Goal: Obtain resource: Obtain resource

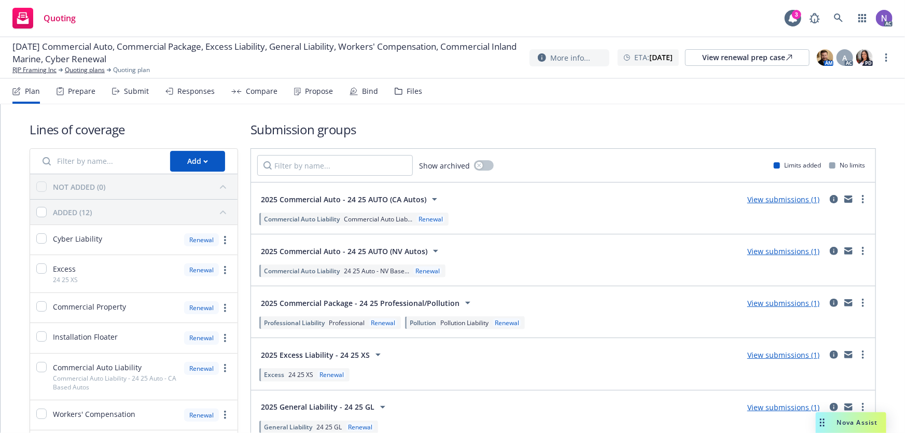
click at [65, 88] on div "Prepare" at bounding box center [76, 91] width 39 height 25
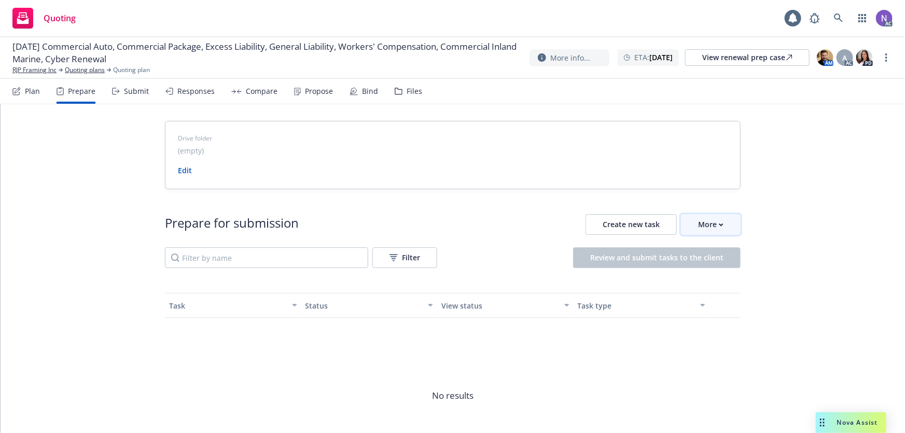
click at [715, 221] on div "More" at bounding box center [710, 225] width 25 height 20
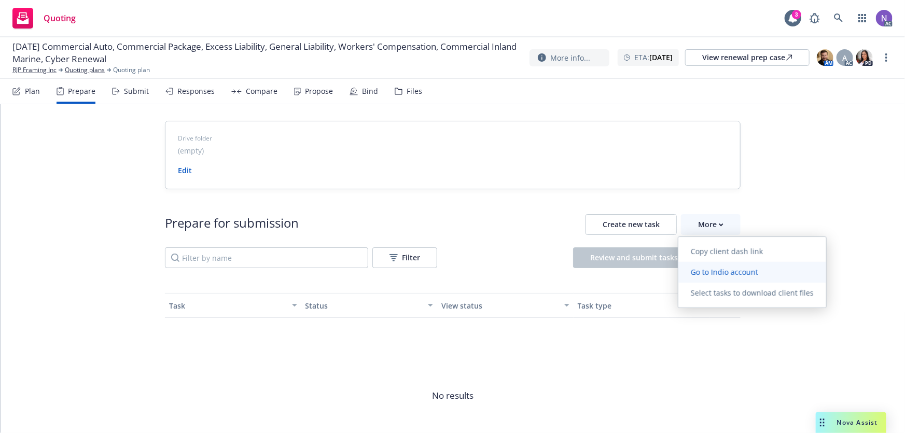
click at [722, 268] on span "Go to Indio account" at bounding box center [724, 272] width 92 height 10
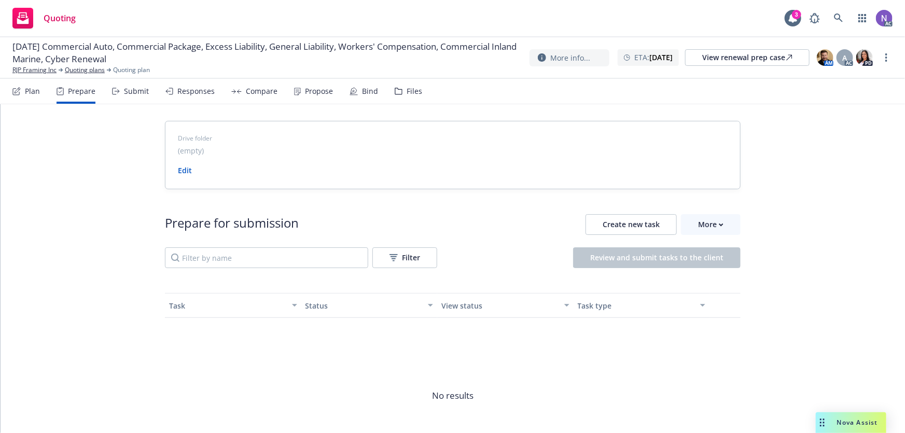
click at [417, 92] on div "Files" at bounding box center [414, 91] width 16 height 8
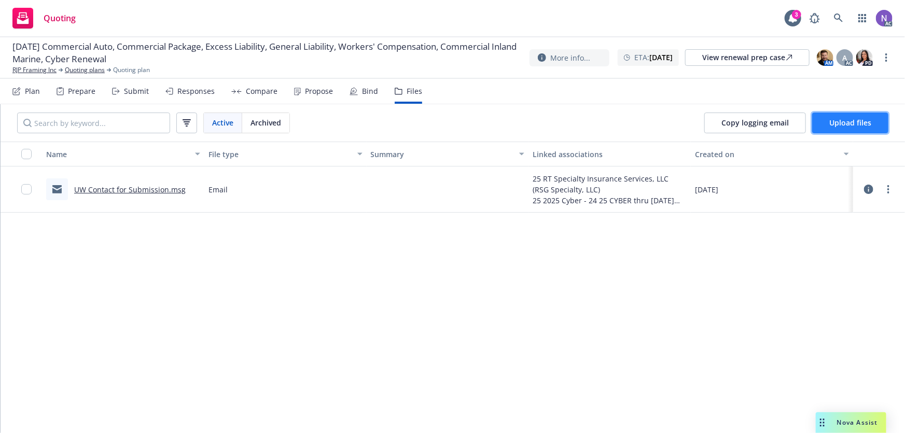
click at [833, 129] on button "Upload files" at bounding box center [850, 123] width 76 height 21
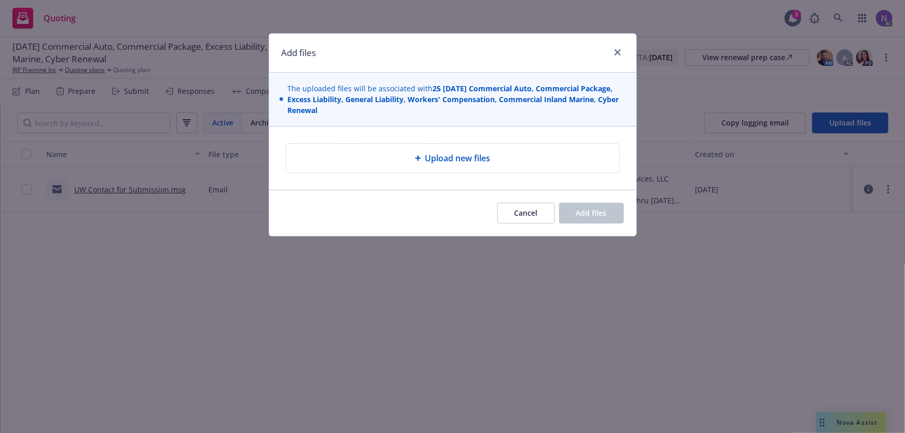
click at [508, 148] on div "Upload new files" at bounding box center [452, 158] width 333 height 29
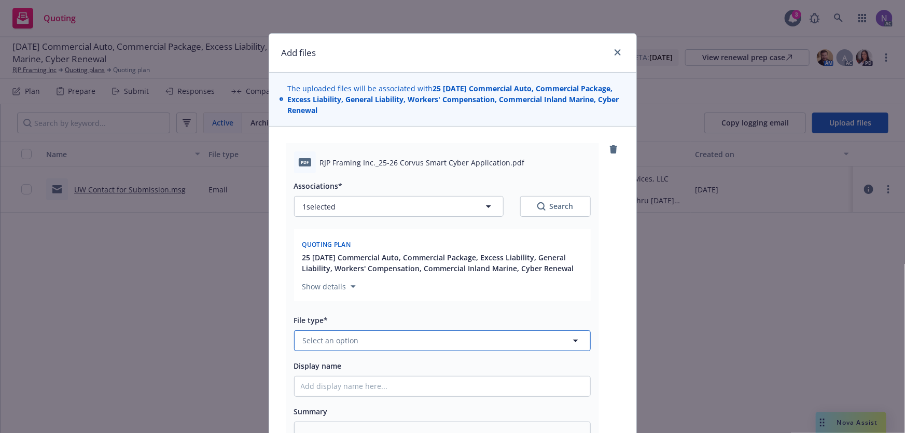
click at [347, 342] on span "Select an option" at bounding box center [331, 340] width 56 height 11
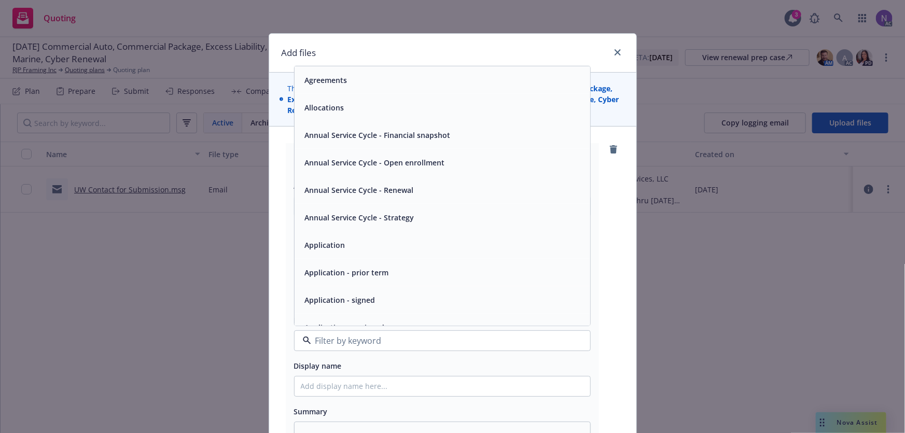
drag, startPoint x: 408, startPoint y: 290, endPoint x: 436, endPoint y: 285, distance: 28.6
click at [407, 290] on div "Application - signed" at bounding box center [443, 299] width 296 height 27
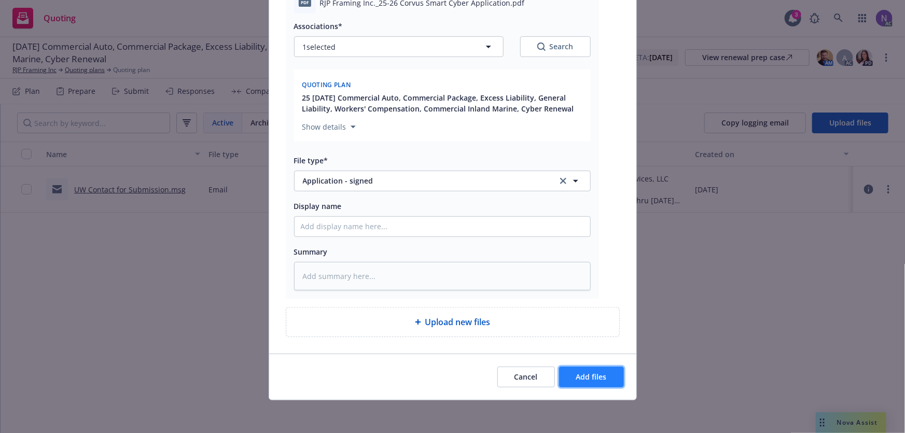
click at [586, 376] on span "Add files" at bounding box center [591, 377] width 31 height 10
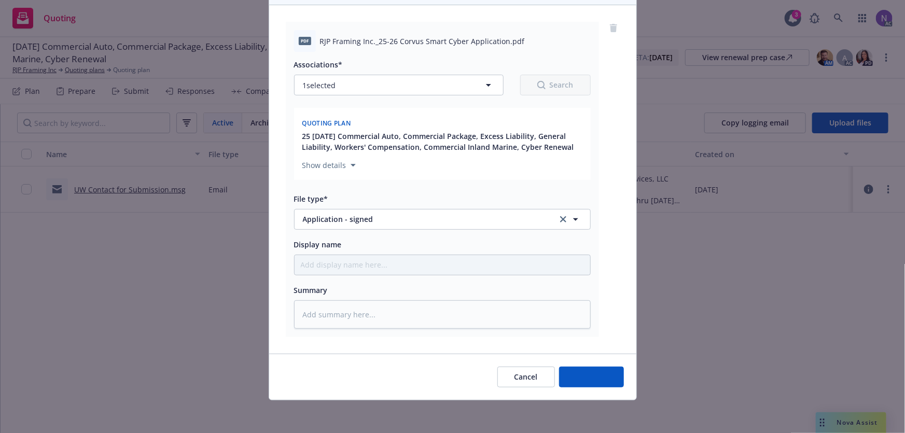
type textarea "x"
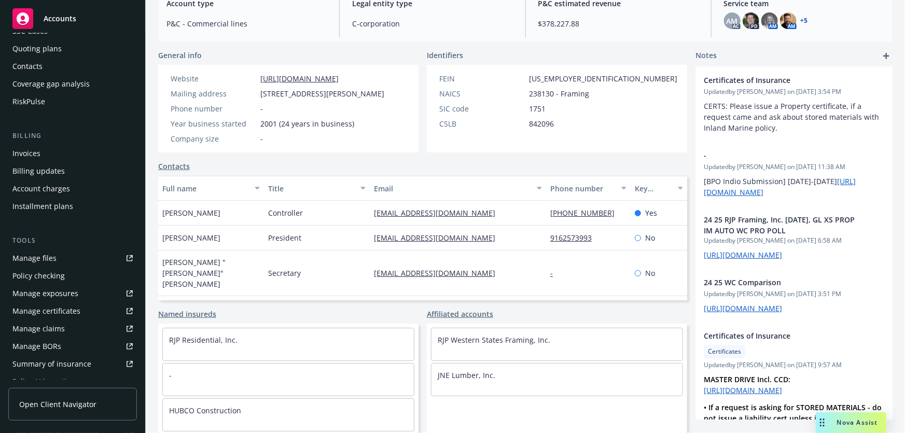
scroll to position [94, 0]
click at [81, 294] on link "Manage exposures" at bounding box center [72, 293] width 129 height 17
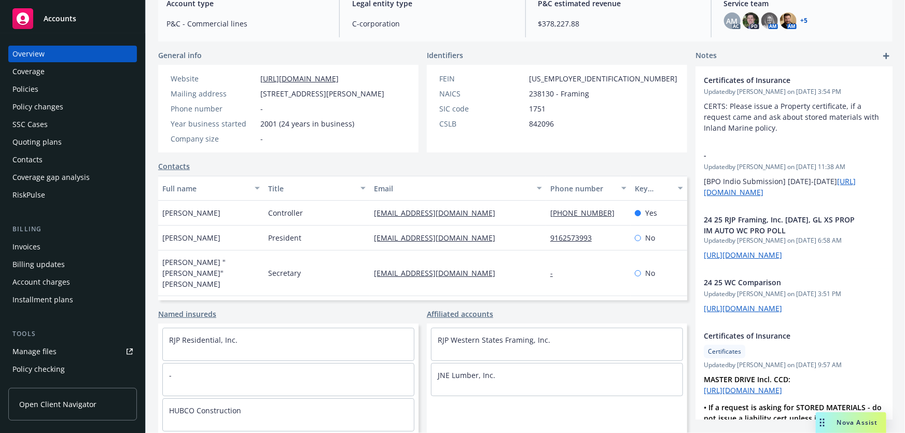
click at [62, 80] on div "Overview Coverage Policies Policy changes SSC Cases Quoting plans Contacts Cove…" at bounding box center [72, 125] width 129 height 158
click at [59, 87] on div "Policies" at bounding box center [72, 89] width 120 height 17
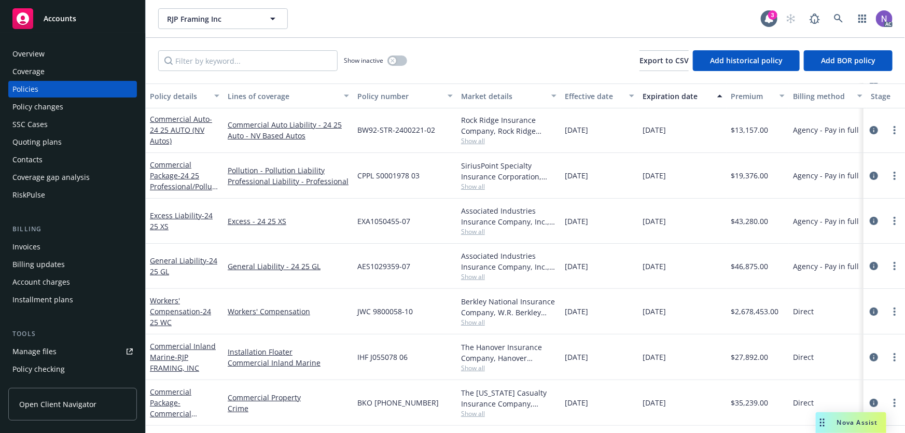
scroll to position [47, 0]
click at [870, 263] on icon "circleInformation" at bounding box center [874, 266] width 8 height 8
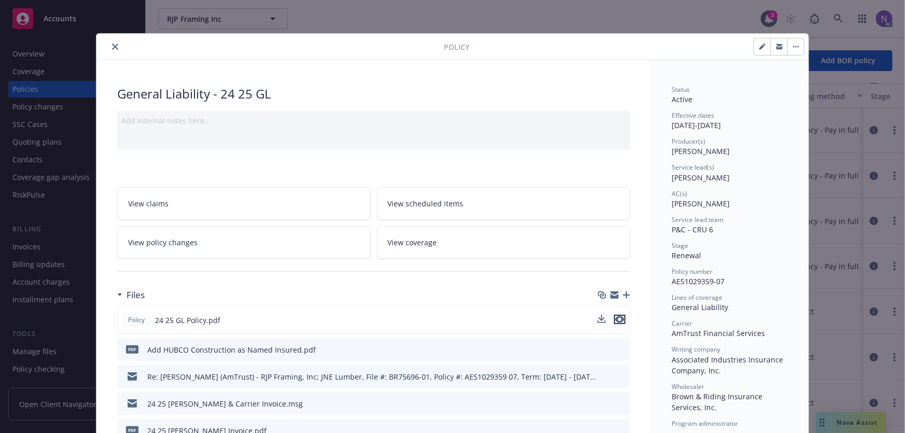
click at [617, 316] on icon "preview file" at bounding box center [619, 319] width 9 height 7
click at [109, 44] on button "close" at bounding box center [115, 46] width 12 height 12
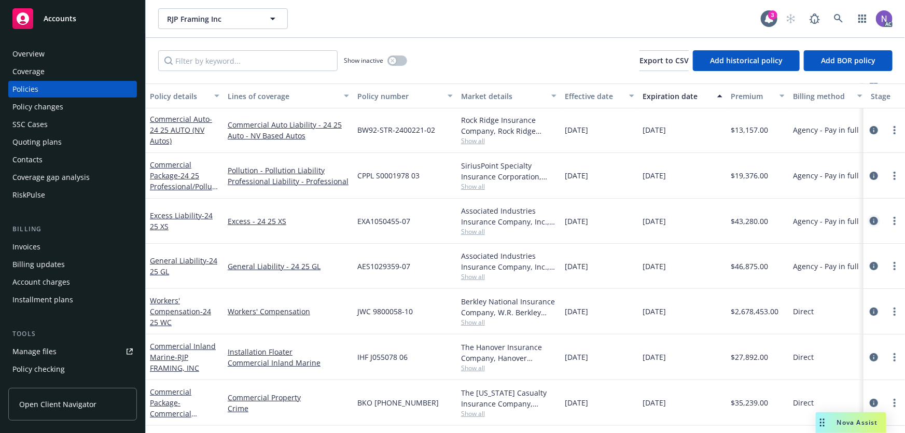
click at [870, 220] on icon "circleInformation" at bounding box center [874, 221] width 8 height 8
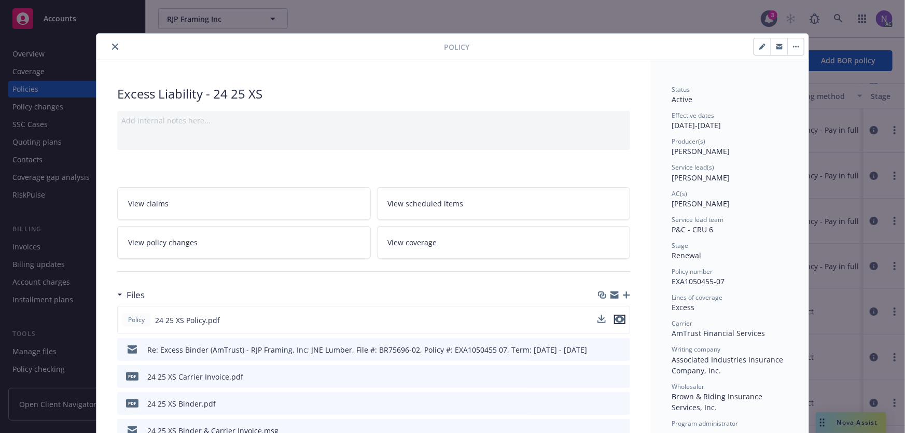
click at [618, 318] on icon "preview file" at bounding box center [619, 319] width 9 height 7
click at [109, 46] on button "close" at bounding box center [115, 46] width 12 height 12
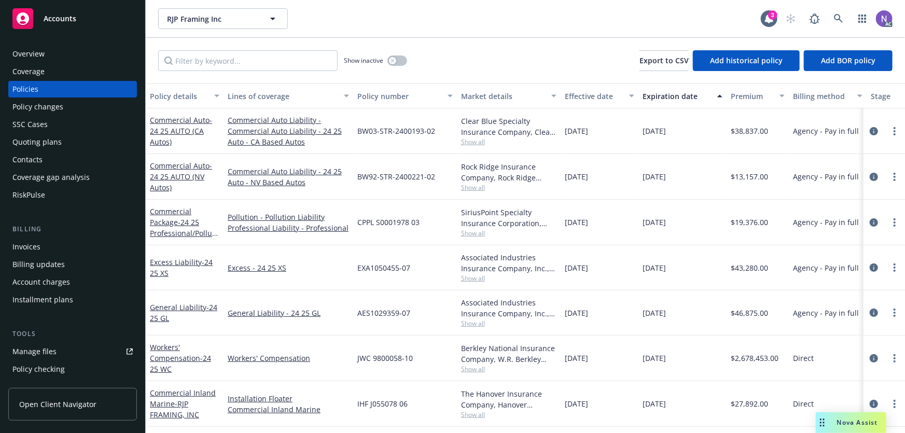
click at [578, 177] on span "12/01/2024" at bounding box center [576, 176] width 23 height 11
copy span "12/01/2024"
click at [870, 311] on icon "circleInformation" at bounding box center [874, 313] width 8 height 8
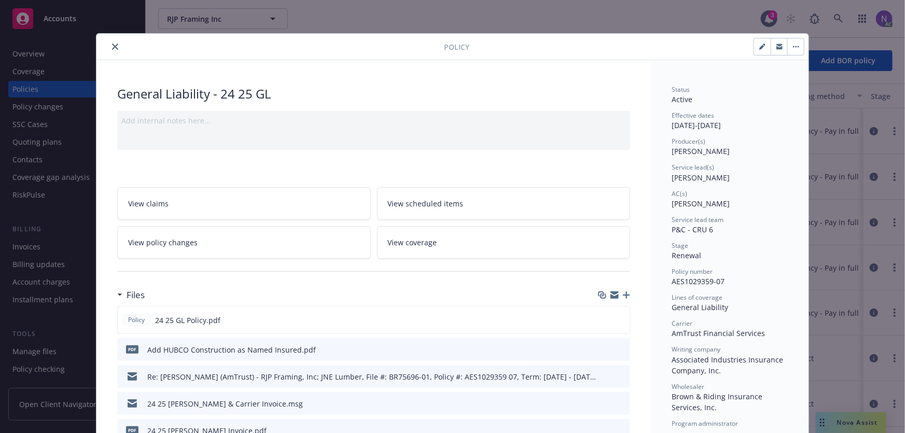
scroll to position [31, 0]
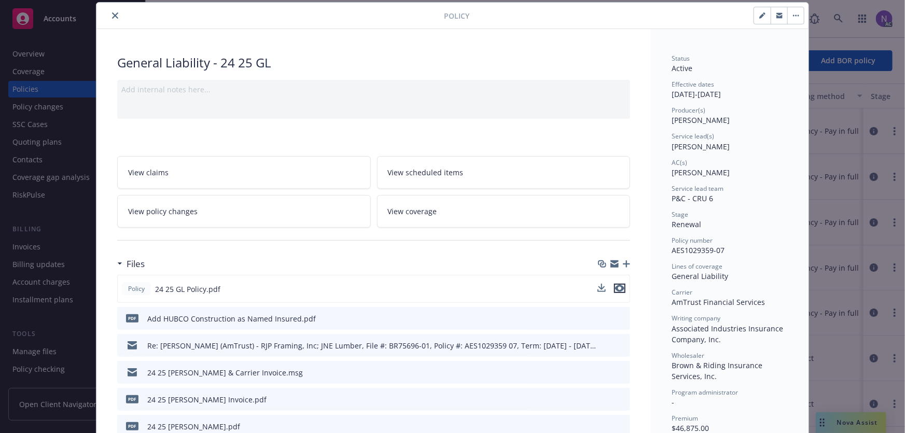
click at [618, 288] on icon "preview file" at bounding box center [619, 288] width 9 height 7
click at [112, 12] on icon "close" at bounding box center [115, 15] width 6 height 6
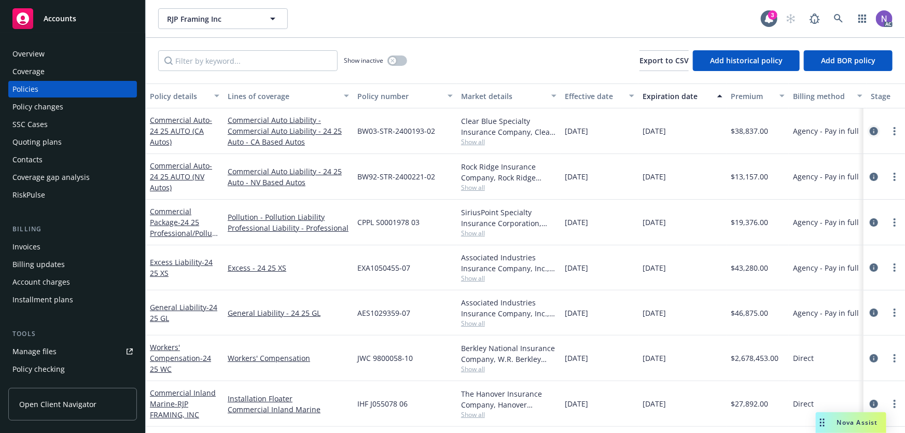
click at [867, 130] on link "circleInformation" at bounding box center [873, 131] width 12 height 12
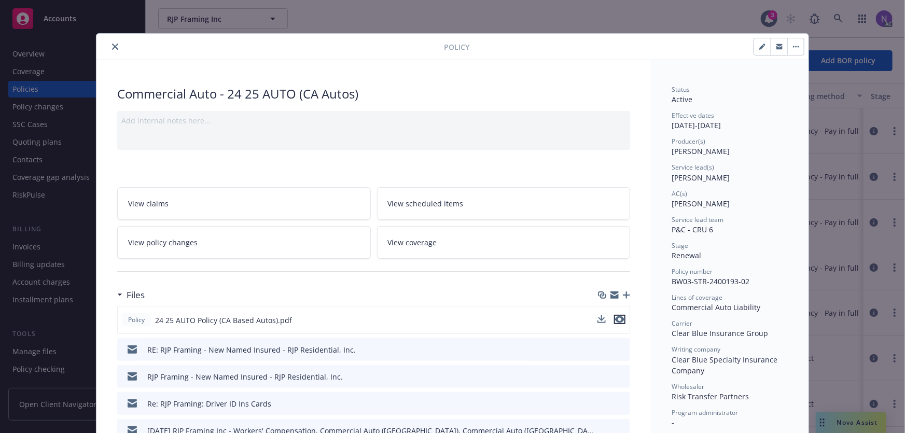
click at [618, 319] on icon "preview file" at bounding box center [619, 319] width 9 height 7
click at [104, 46] on div at bounding box center [272, 46] width 343 height 12
click at [112, 46] on icon "close" at bounding box center [115, 47] width 6 height 6
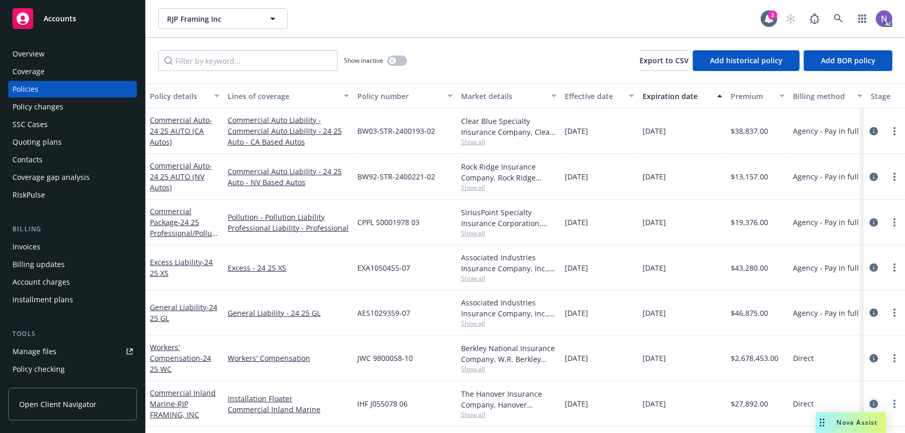
click at [870, 404] on icon "circleInformation" at bounding box center [874, 404] width 8 height 8
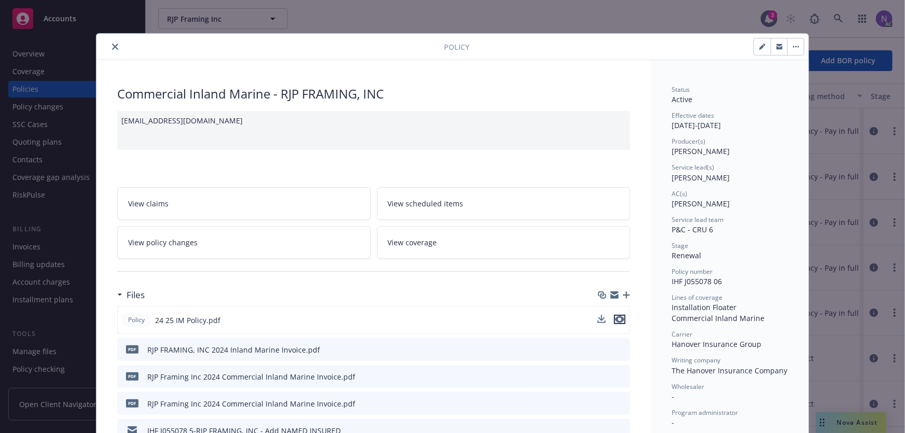
click at [619, 318] on icon "preview file" at bounding box center [619, 319] width 9 height 7
click at [112, 44] on icon "close" at bounding box center [115, 47] width 6 height 6
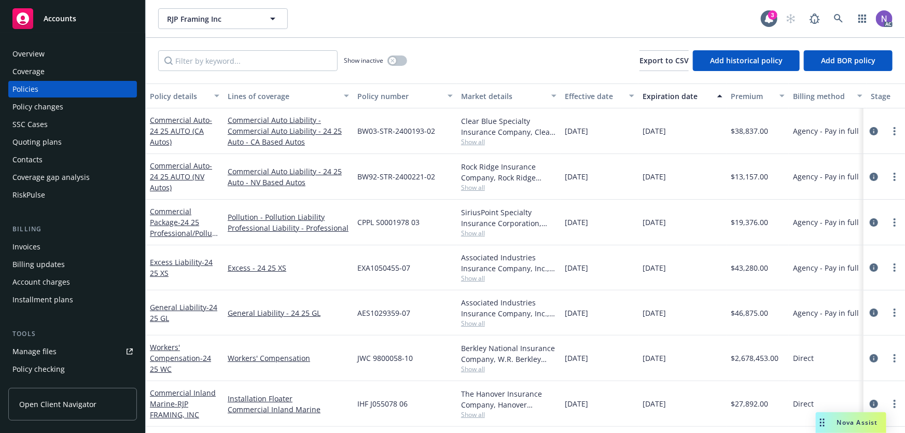
click at [73, 108] on div "Policy changes" at bounding box center [72, 107] width 120 height 17
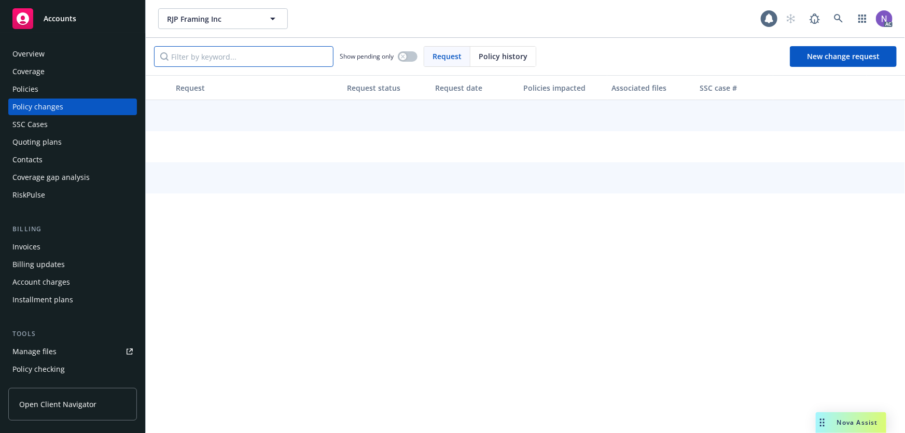
click at [243, 62] on input "Filter by keyword..." at bounding box center [243, 56] width 179 height 21
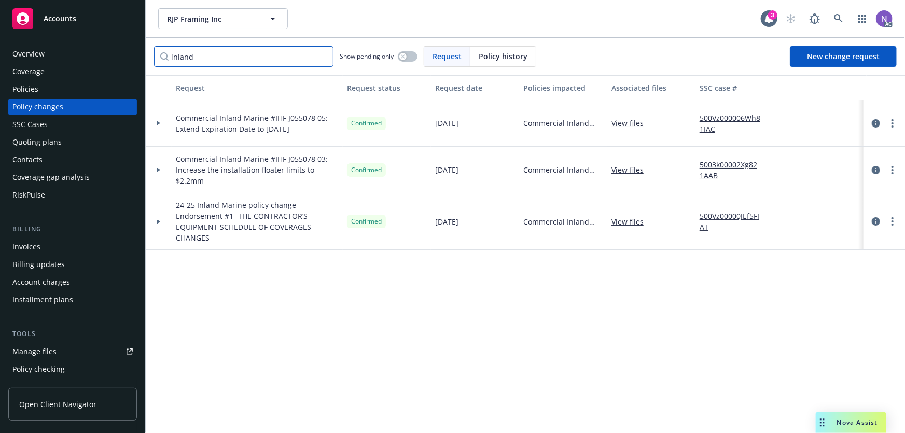
type input "inland"
click at [622, 220] on link "View files" at bounding box center [631, 221] width 40 height 11
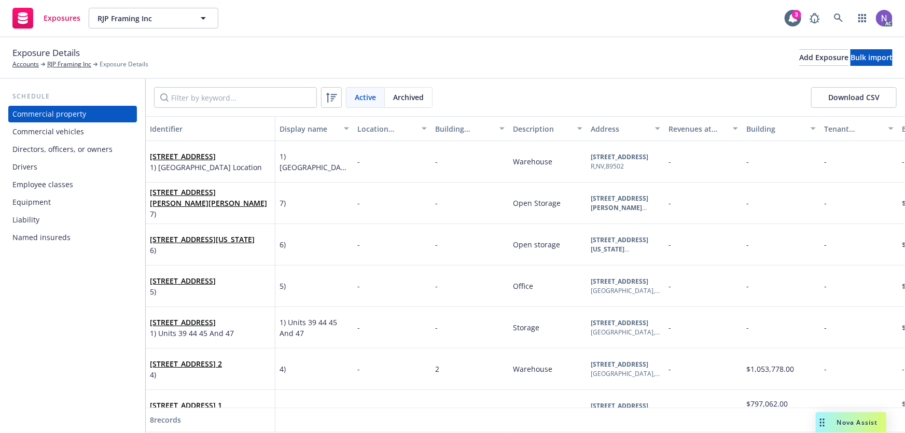
click at [62, 235] on div "Named insureds" at bounding box center [41, 237] width 58 height 17
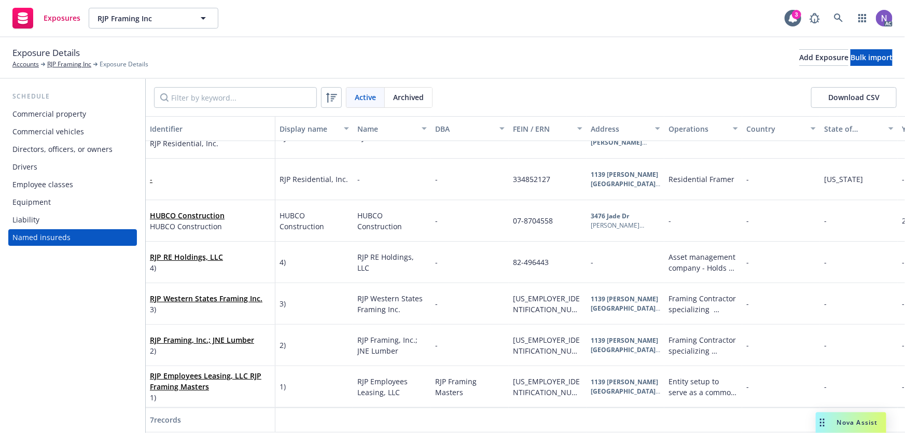
scroll to position [31, 0]
copy div "82-496443"
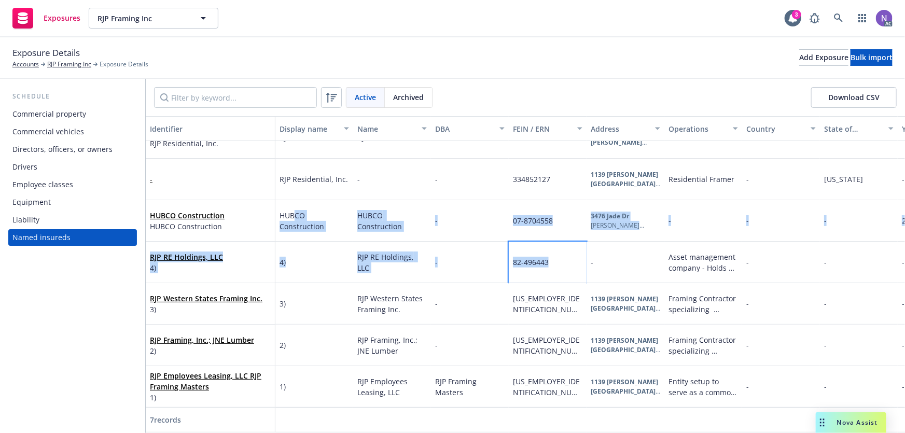
drag, startPoint x: 556, startPoint y: 253, endPoint x: 140, endPoint y: 73, distance: 453.3
click at [271, 194] on div "RJP Residential, Inc. RJP Residential, Inc. RJP Residential, Inc. RJP Residenti…" at bounding box center [638, 262] width 985 height 290
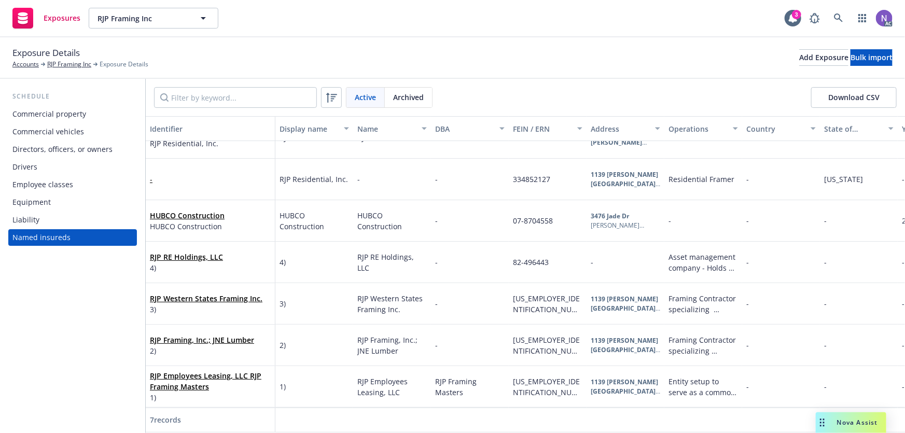
click at [275, 36] on div "Exposures RJP Framing Inc RJP Framing Inc 3 AC" at bounding box center [452, 18] width 905 height 37
click at [88, 110] on div "Commercial property" at bounding box center [72, 114] width 120 height 17
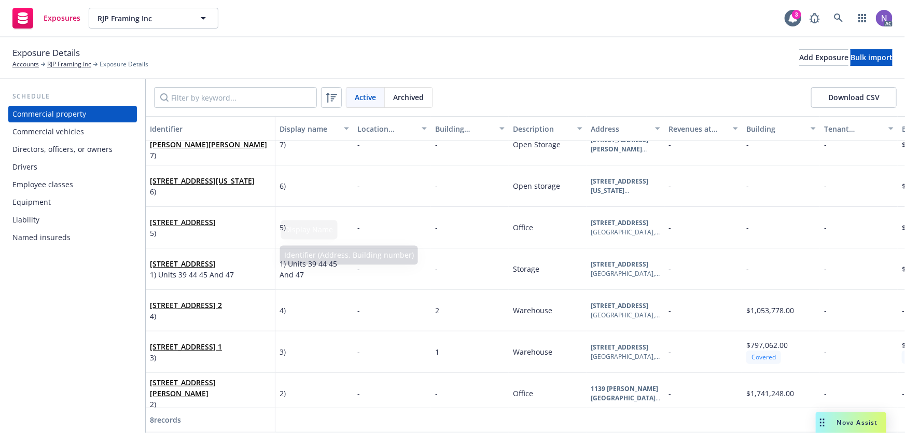
scroll to position [73, 0]
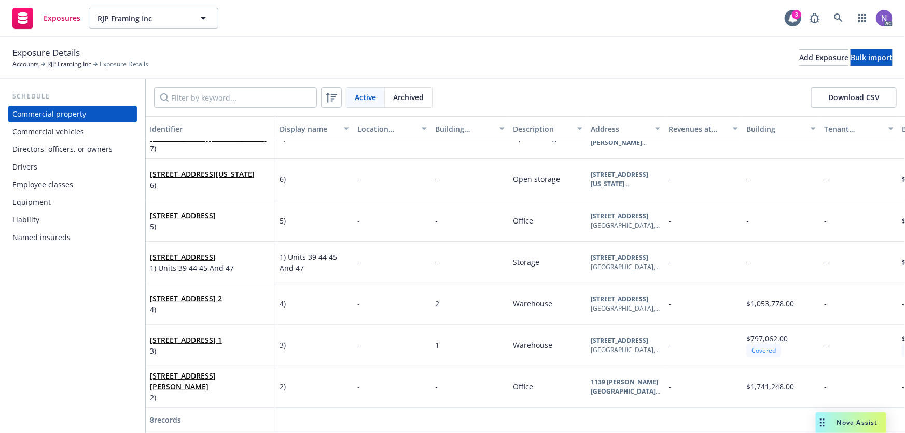
click at [85, 131] on div "Commercial vehicles" at bounding box center [72, 131] width 120 height 17
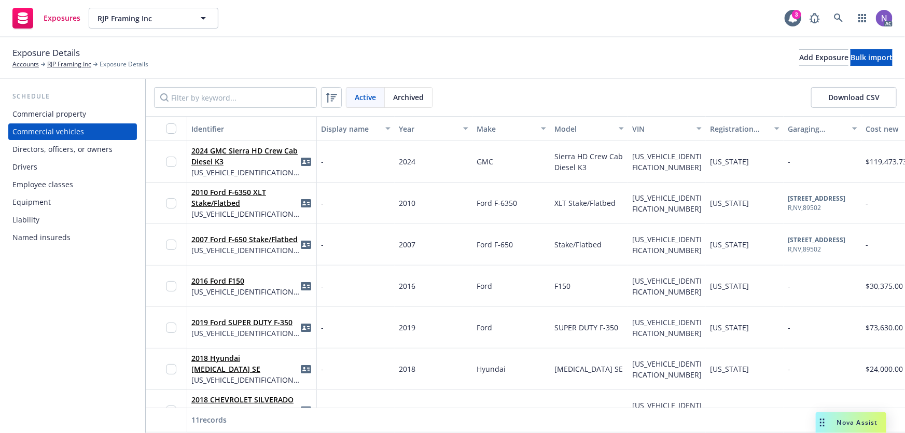
click at [64, 170] on div "Drivers" at bounding box center [72, 167] width 120 height 17
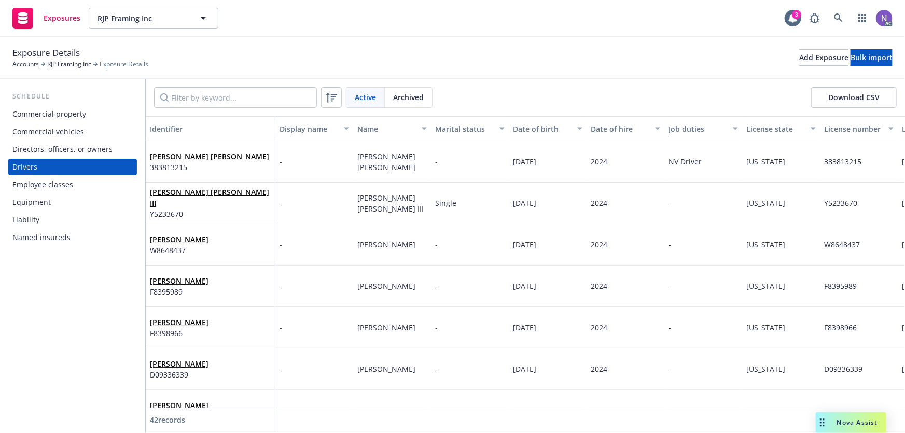
click at [72, 132] on div "Commercial vehicles" at bounding box center [48, 131] width 72 height 17
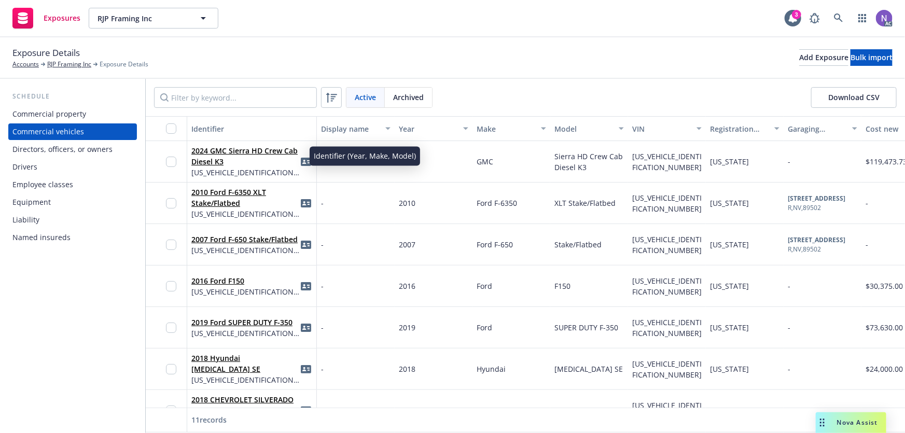
click at [53, 174] on div "Drivers" at bounding box center [72, 167] width 120 height 17
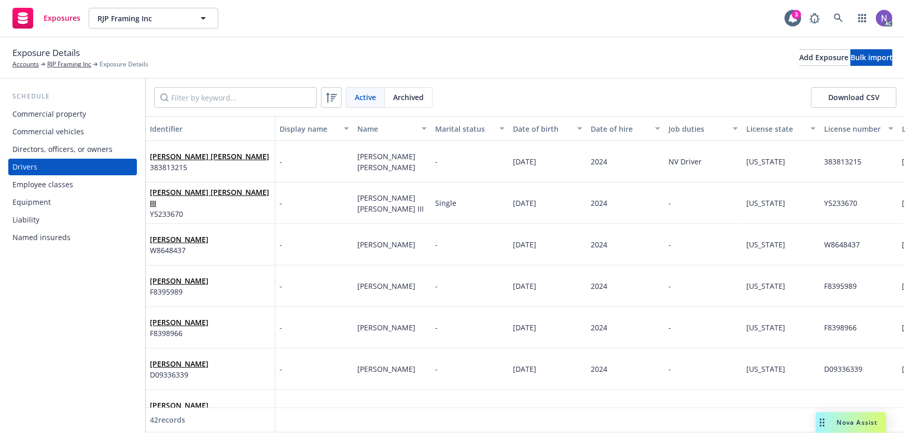
click at [851, 90] on button "Download CSV" at bounding box center [854, 97] width 86 height 21
click at [90, 127] on div "Commercial vehicles" at bounding box center [72, 131] width 120 height 17
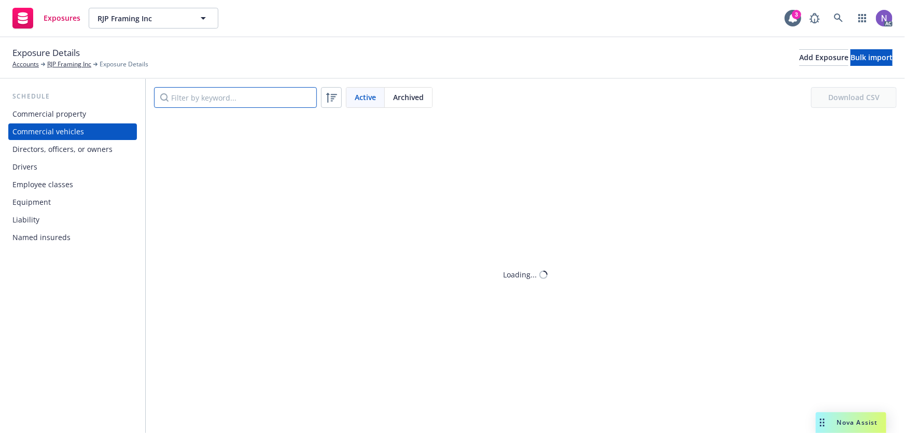
click at [239, 96] on input "Filter by keyword..." at bounding box center [235, 97] width 163 height 21
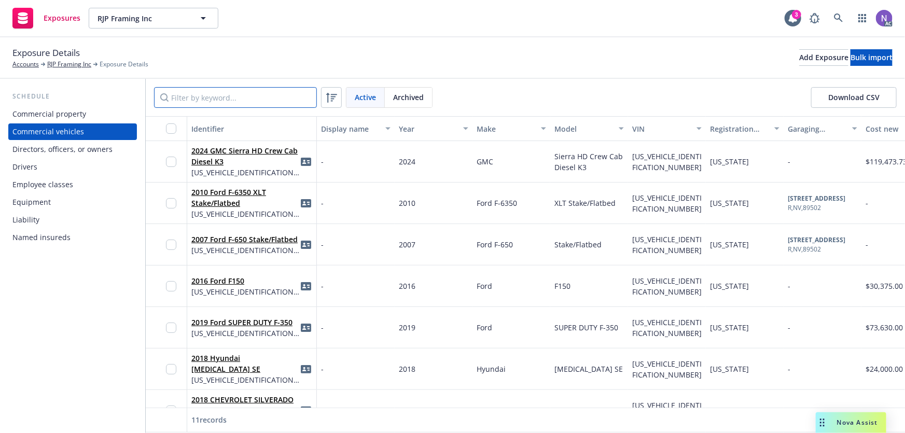
paste input "3FRWF6FD3AV275038"
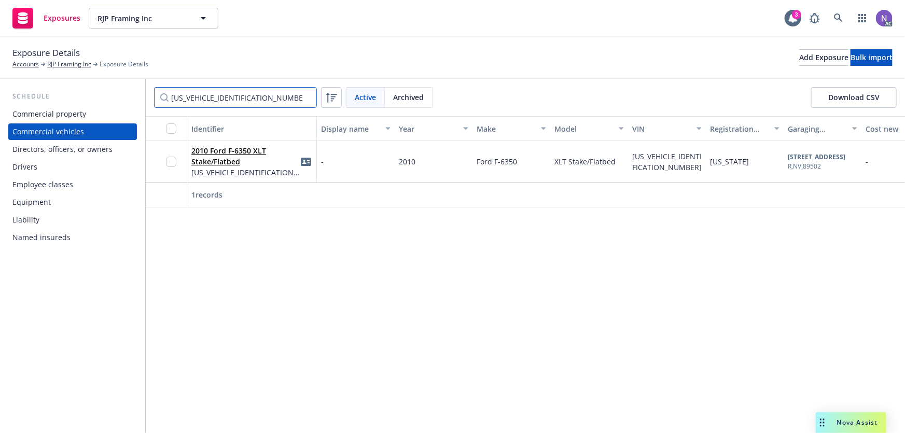
type input "3FRWF6FD3AV275038"
click at [93, 116] on div "Commercial property" at bounding box center [72, 114] width 120 height 17
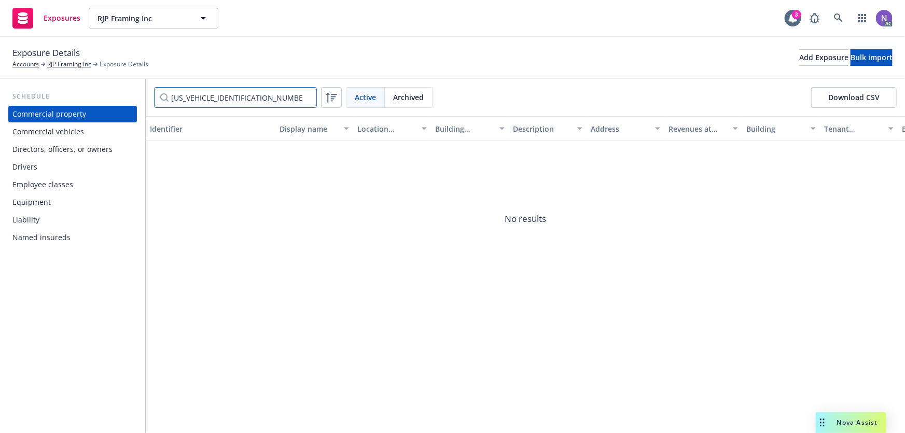
click at [306, 95] on input "3FRWF6FD3AV275038" at bounding box center [235, 97] width 163 height 21
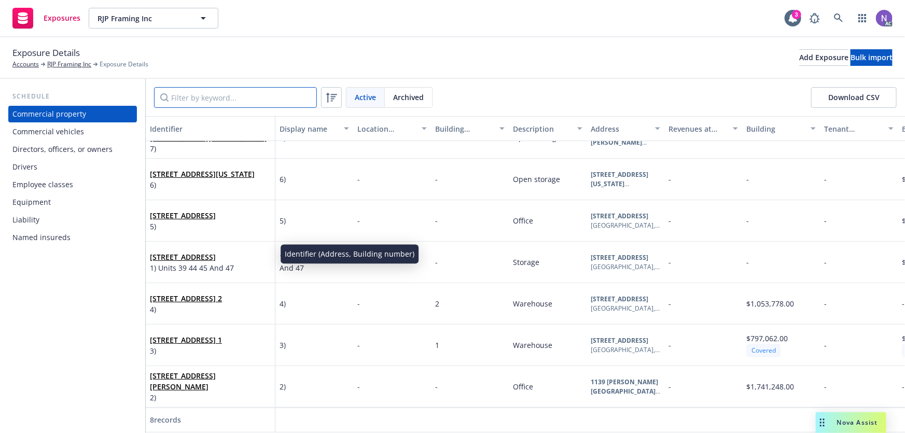
scroll to position [73, 0]
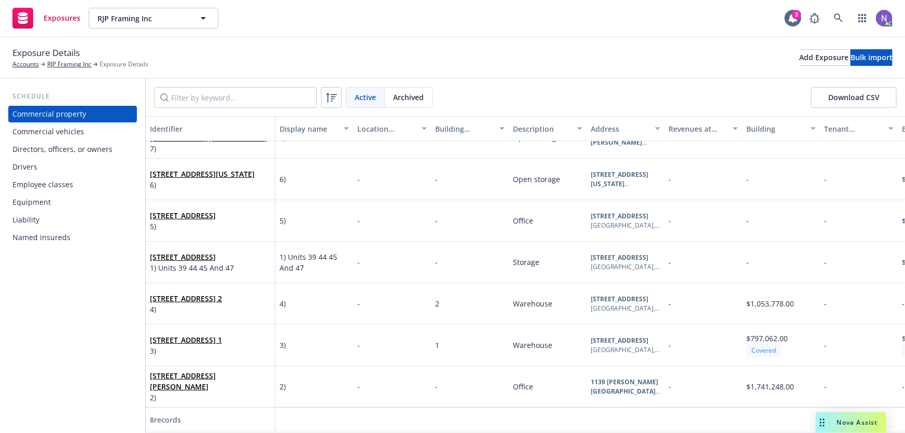
click at [62, 207] on div "Equipment" at bounding box center [72, 202] width 120 height 17
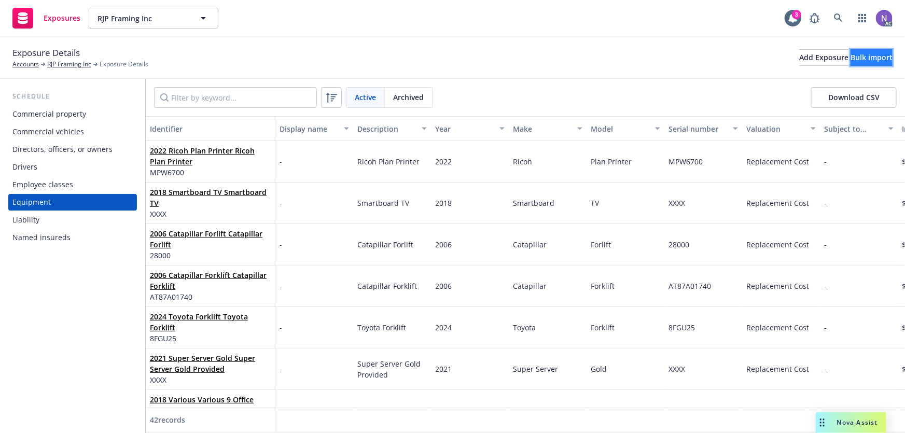
click at [850, 63] on div "Bulk import" at bounding box center [871, 58] width 42 height 16
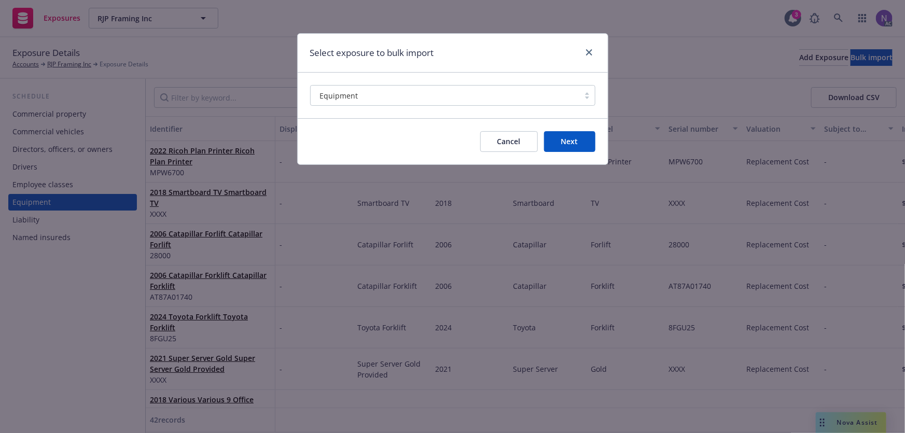
click at [576, 144] on button "Next" at bounding box center [569, 141] width 51 height 21
click at [500, 144] on button "Cancel" at bounding box center [509, 141] width 58 height 21
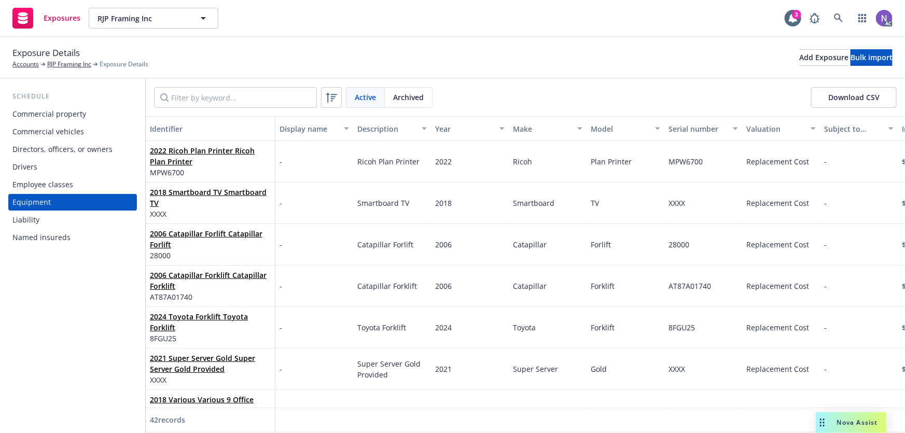
click at [85, 187] on div "Employee classes" at bounding box center [72, 184] width 120 height 17
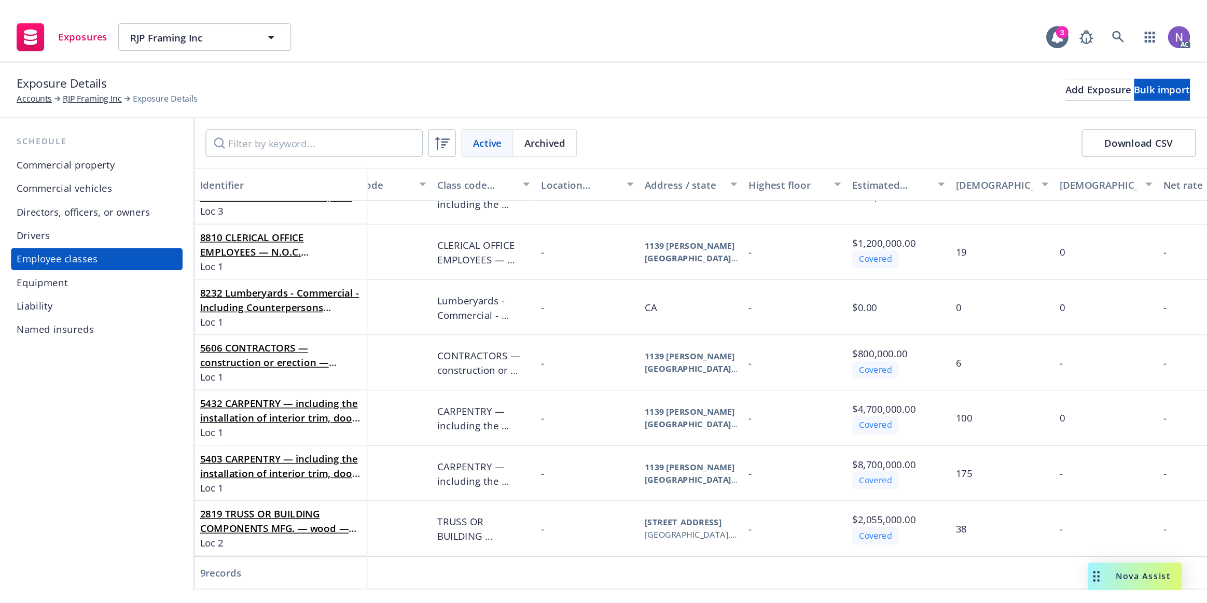
scroll to position [20, 107]
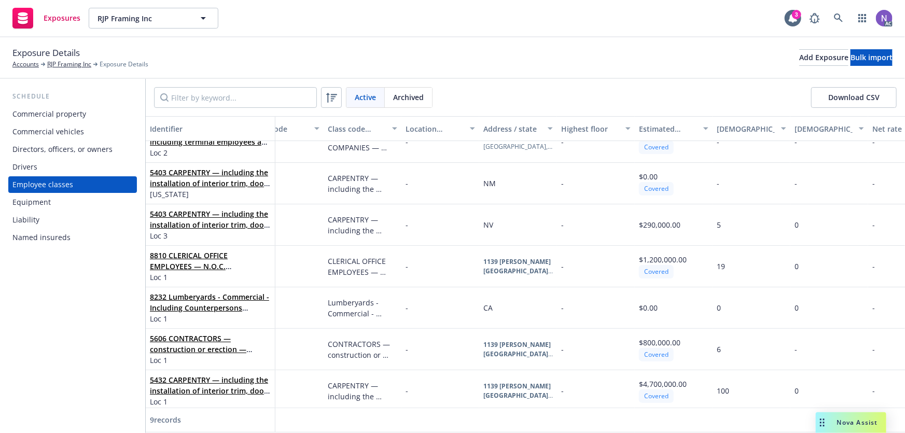
click at [849, 99] on button "Download CSV" at bounding box center [854, 97] width 86 height 21
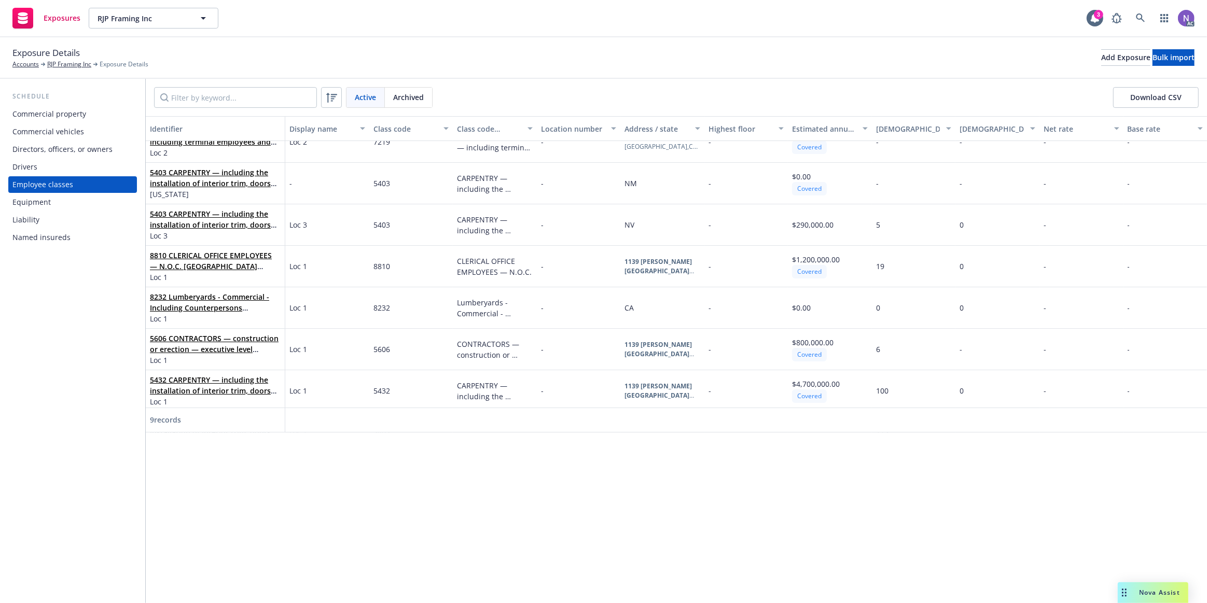
scroll to position [0, 0]
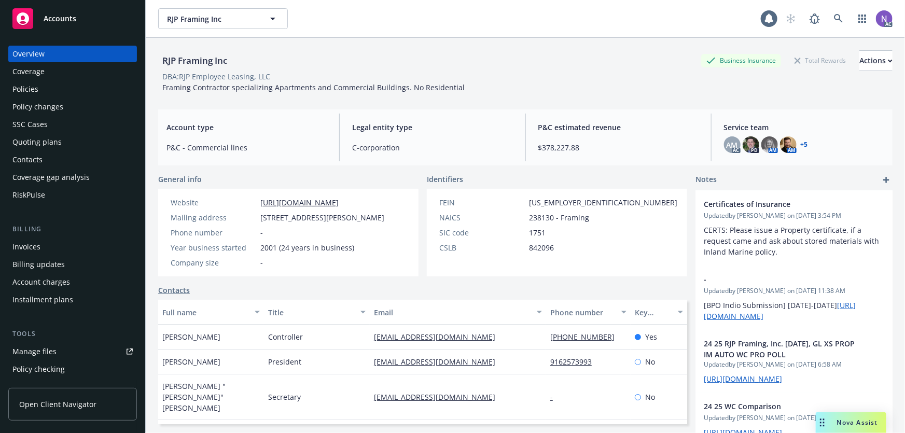
click at [89, 93] on div "Policies" at bounding box center [72, 89] width 120 height 17
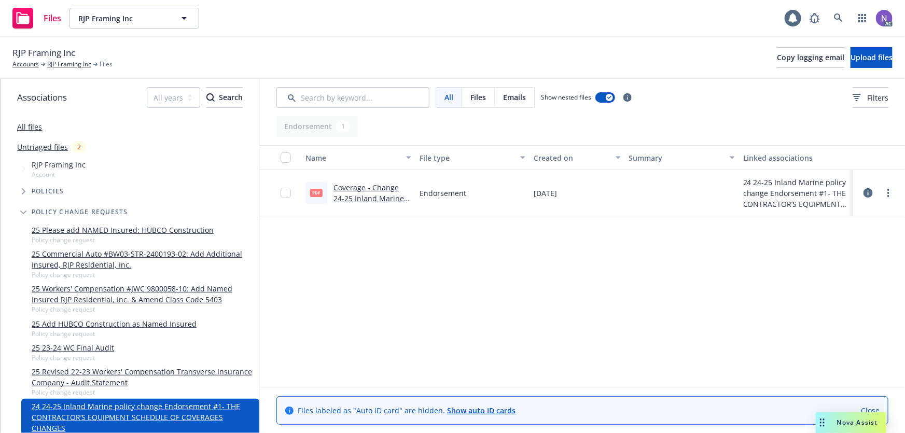
click at [399, 186] on link "Coverage - Change 24-25 Inland Marine policy change Endorsement #1- THE CONTRAC…" at bounding box center [371, 231] width 76 height 97
click at [374, 191] on link "Coverage - Change 24-25 Inland Marine policy change Endorsement #1- THE CONTRAC…" at bounding box center [371, 231] width 76 height 97
click at [72, 65] on link "RJP Framing Inc" at bounding box center [69, 64] width 44 height 9
